Goal: Task Accomplishment & Management: Use online tool/utility

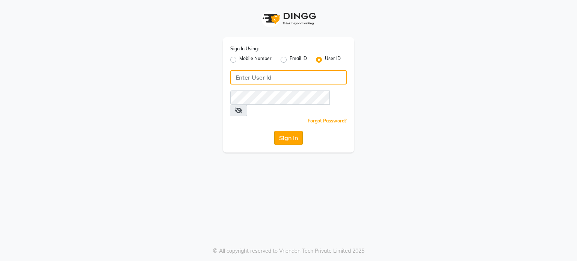
type input "divz"
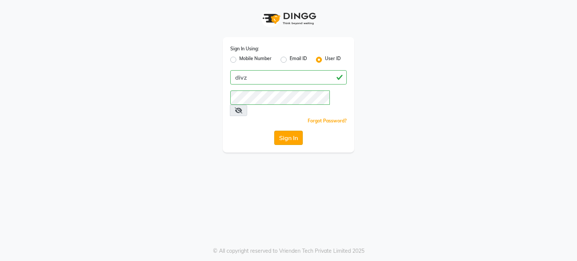
click at [294, 131] on button "Sign In" at bounding box center [288, 138] width 29 height 14
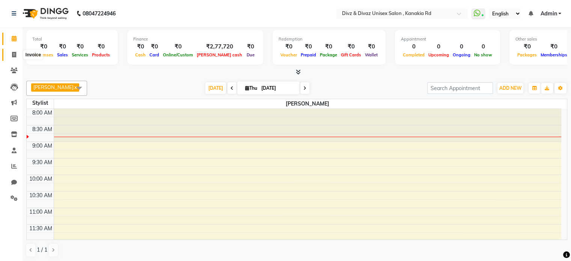
click at [13, 53] on icon at bounding box center [14, 55] width 4 height 6
select select "7588"
select select "service"
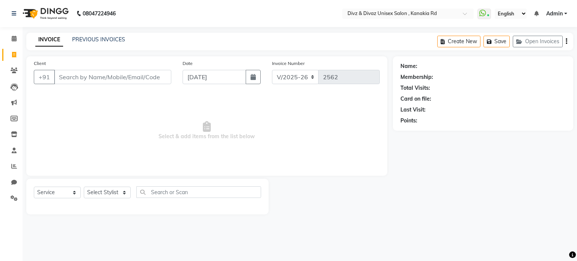
click at [74, 79] on input "Client" at bounding box center [112, 77] width 117 height 14
click at [74, 75] on input "Client" at bounding box center [112, 77] width 117 height 14
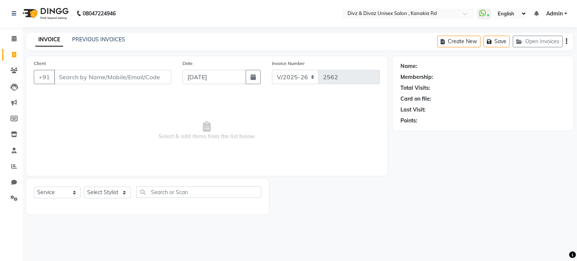
click at [74, 75] on input "Client" at bounding box center [112, 77] width 117 height 14
